Goal: Task Accomplishment & Management: Manage account settings

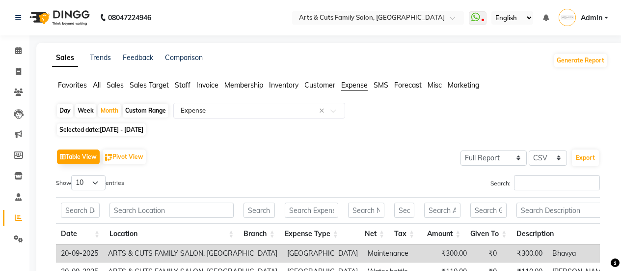
select select "full_report"
select select "csv"
click at [19, 74] on icon at bounding box center [18, 71] width 5 height 7
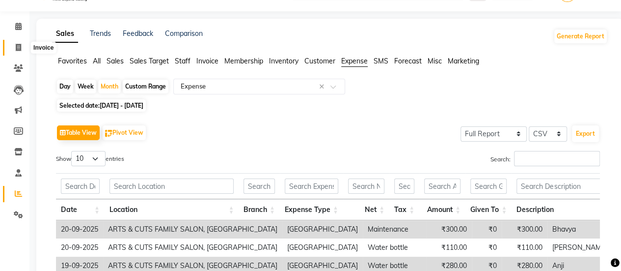
select select "service"
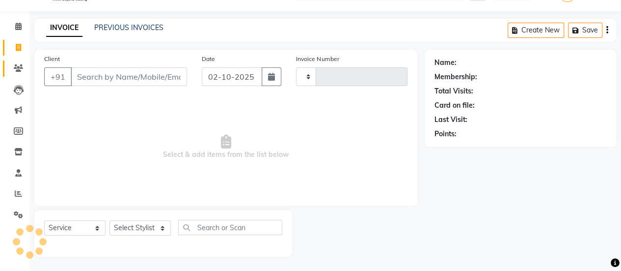
type input "3821"
select select "7513"
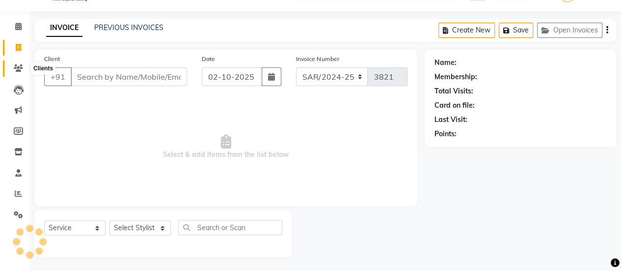
click at [22, 70] on icon at bounding box center [18, 67] width 9 height 7
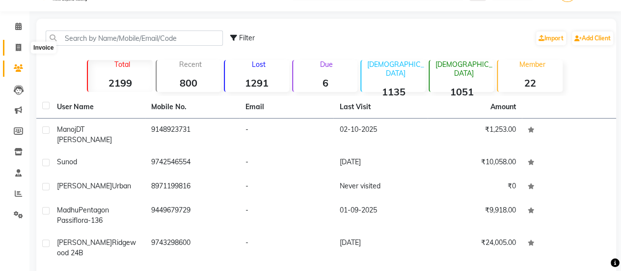
click at [16, 49] on icon at bounding box center [18, 47] width 5 height 7
select select "service"
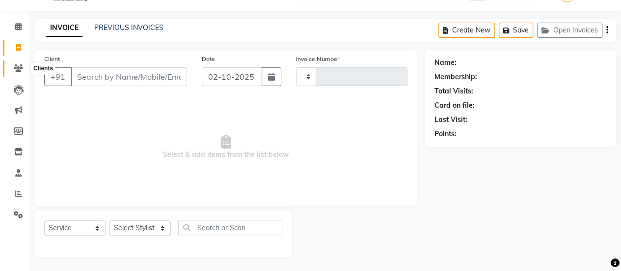
click at [17, 70] on icon at bounding box center [18, 67] width 9 height 7
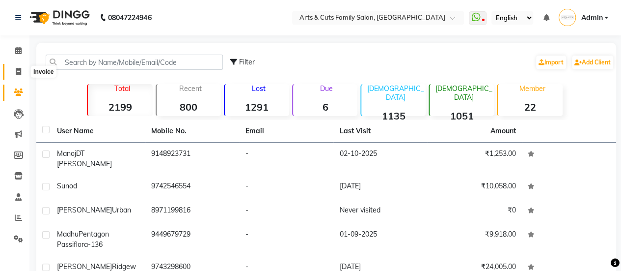
click at [14, 72] on span at bounding box center [18, 71] width 17 height 11
select select "service"
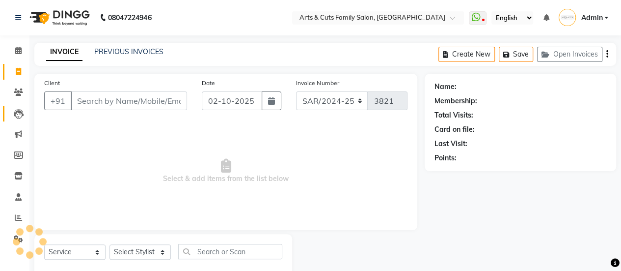
scroll to position [24, 0]
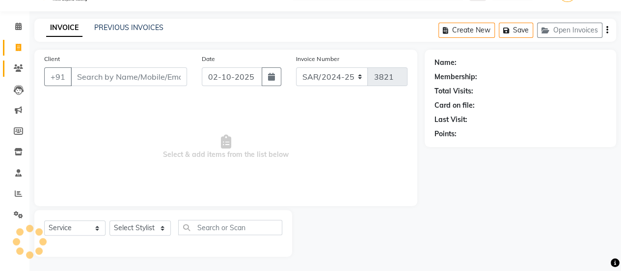
click at [19, 63] on span at bounding box center [18, 68] width 17 height 11
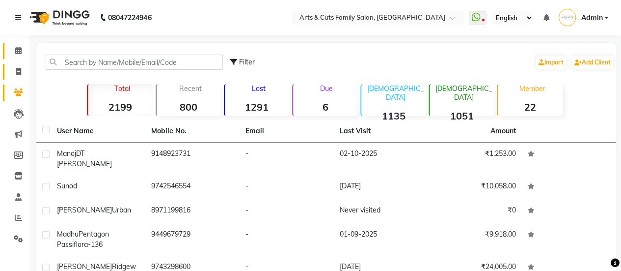
drag, startPoint x: 21, startPoint y: 69, endPoint x: 25, endPoint y: 54, distance: 15.7
click at [21, 69] on icon at bounding box center [18, 71] width 5 height 7
select select "service"
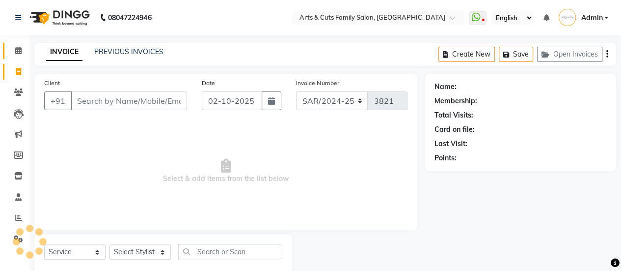
scroll to position [24, 0]
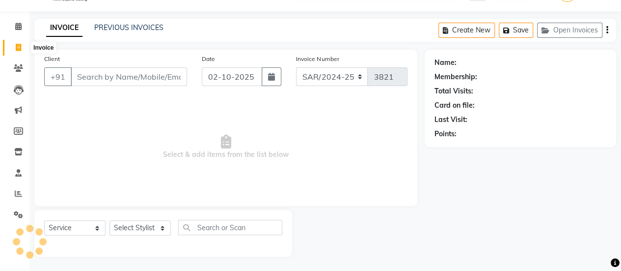
select select "45356"
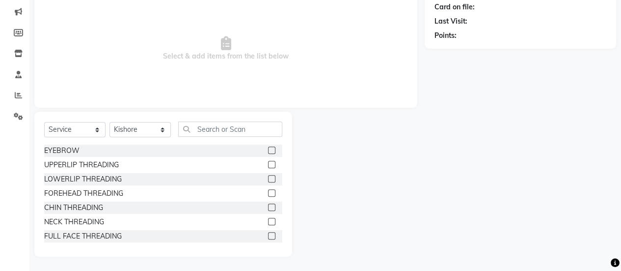
scroll to position [0, 0]
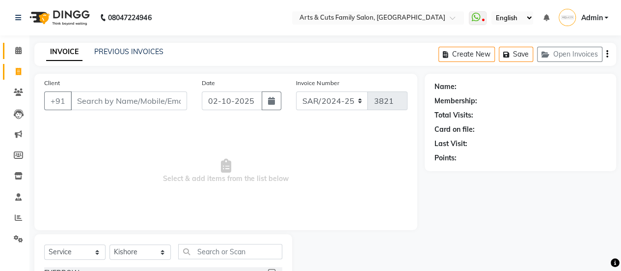
click at [18, 56] on link "Calendar" at bounding box center [15, 51] width 24 height 16
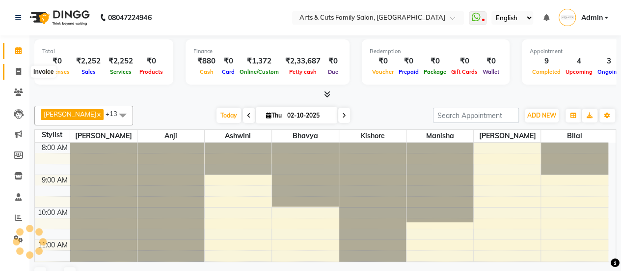
click at [18, 71] on icon at bounding box center [18, 71] width 5 height 7
select select "service"
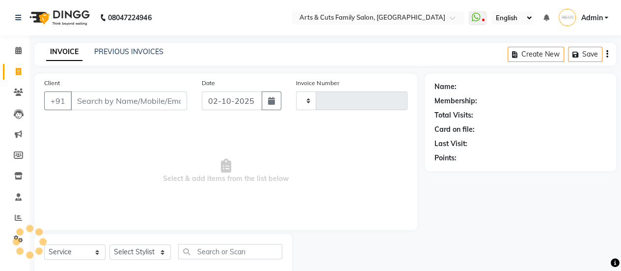
type input "3821"
select select "7513"
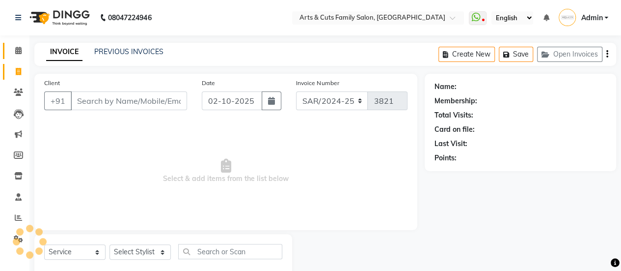
click at [22, 56] on link "Calendar" at bounding box center [15, 51] width 24 height 16
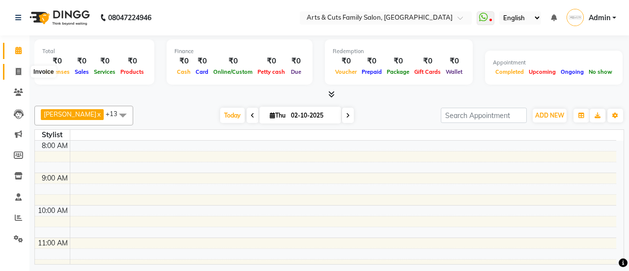
click at [20, 70] on icon at bounding box center [18, 71] width 5 height 7
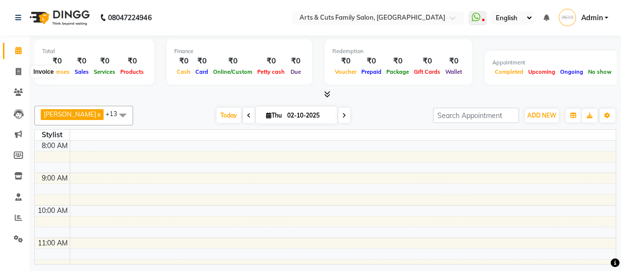
select select "service"
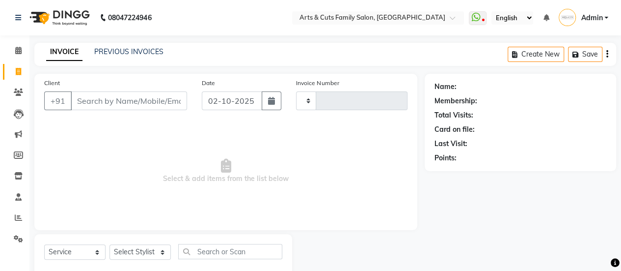
type input "3821"
select select "7513"
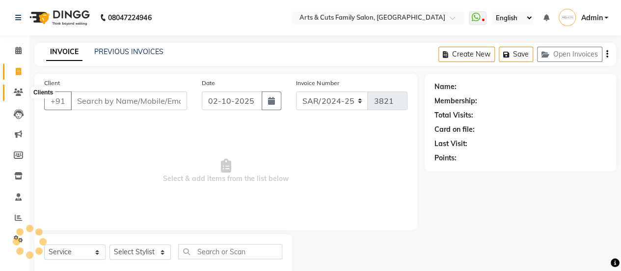
click at [18, 90] on icon at bounding box center [18, 91] width 9 height 7
